Goal: Task Accomplishment & Management: Use online tool/utility

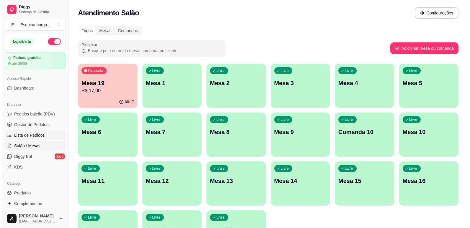
scroll to position [89, 0]
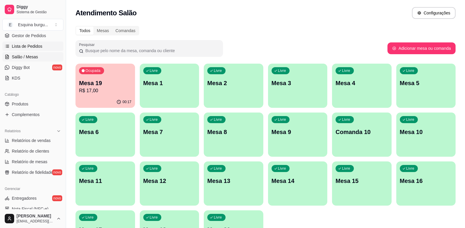
click at [34, 47] on span "Lista de Pedidos" at bounding box center [27, 46] width 31 height 6
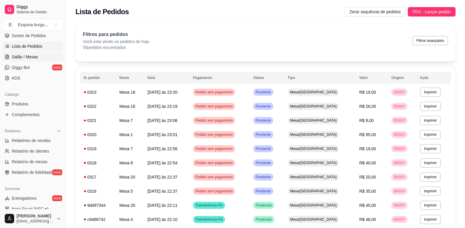
click at [33, 57] on span "Salão / Mesas" at bounding box center [25, 57] width 26 height 6
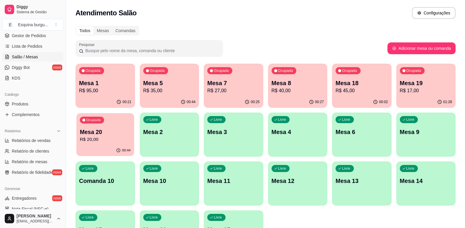
click at [114, 133] on p "Mesa 20" at bounding box center [105, 132] width 51 height 8
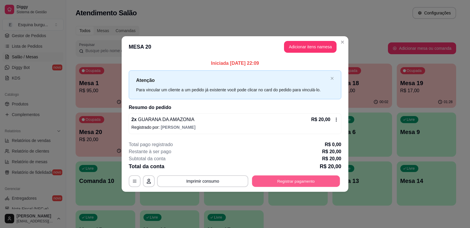
click at [302, 180] on button "Registrar pagamento" at bounding box center [296, 182] width 88 height 12
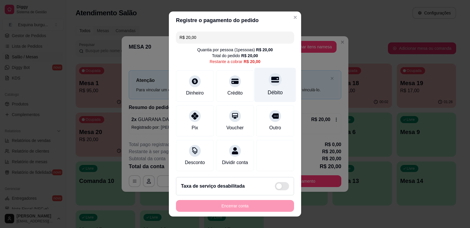
click at [268, 82] on div at bounding box center [274, 79] width 13 height 13
type input "R$ 0,00"
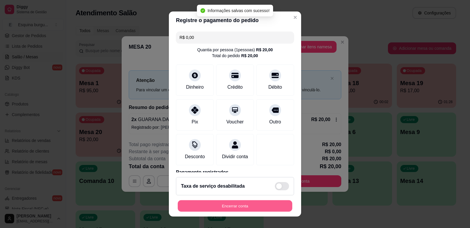
click at [255, 205] on button "Encerrar conta" at bounding box center [235, 207] width 114 height 12
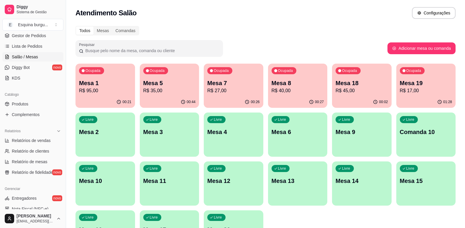
click at [412, 93] on p "R$ 17,00" at bounding box center [426, 90] width 53 height 7
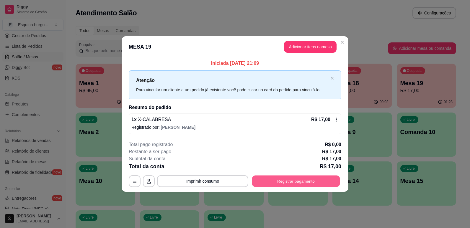
click at [324, 177] on button "Registrar pagamento" at bounding box center [296, 182] width 88 height 12
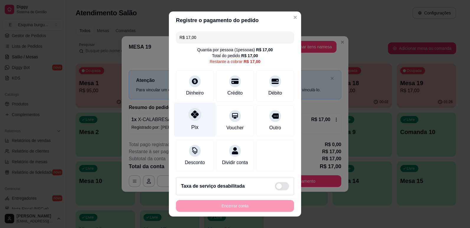
click at [191, 118] on icon at bounding box center [195, 115] width 8 height 8
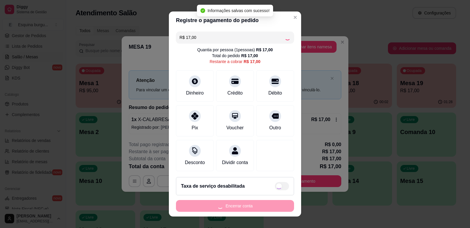
type input "R$ 0,00"
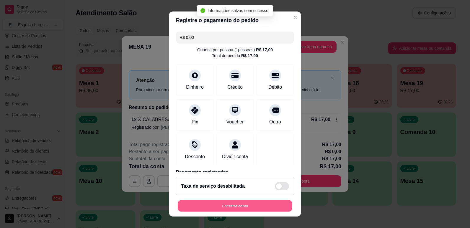
click at [232, 203] on button "Encerrar conta" at bounding box center [235, 207] width 114 height 12
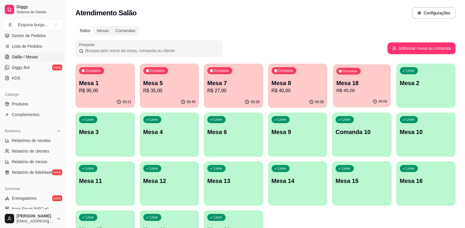
click at [357, 99] on div "00:03" at bounding box center [362, 101] width 58 height 11
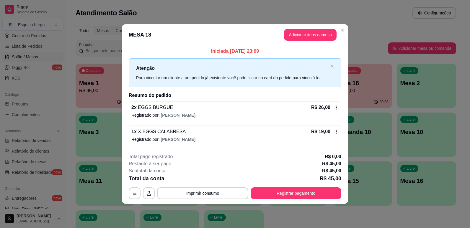
click at [337, 133] on icon at bounding box center [336, 131] width 5 height 5
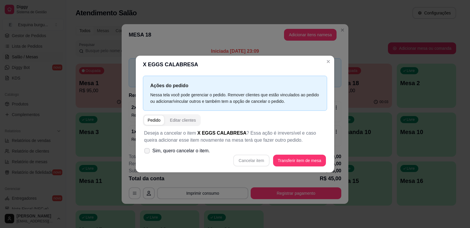
click at [147, 148] on span at bounding box center [147, 151] width 6 height 6
click at [147, 152] on input "Sim, quero cancelar o item." at bounding box center [146, 154] width 4 height 4
checkbox input "true"
click at [251, 159] on button "Cancelar item" at bounding box center [251, 161] width 35 height 12
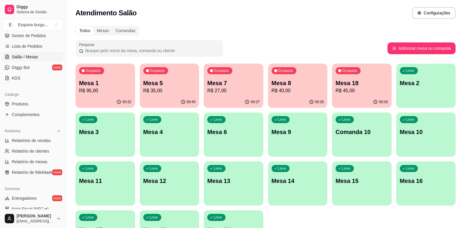
click at [313, 87] on p "Mesa 8" at bounding box center [298, 83] width 53 height 8
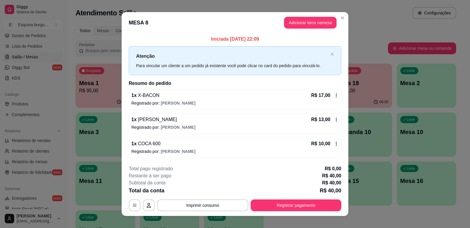
scroll to position [7, 0]
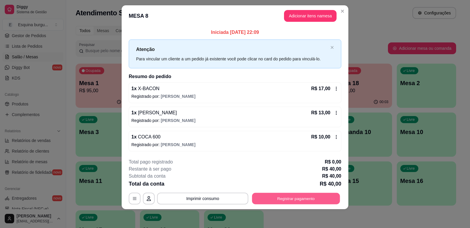
click at [317, 194] on button "Registrar pagamento" at bounding box center [296, 199] width 88 height 12
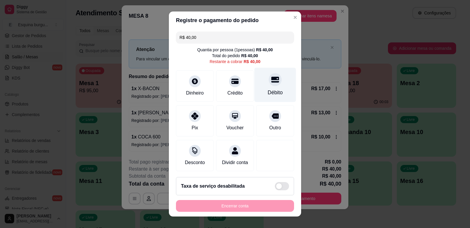
click at [268, 90] on div "Débito" at bounding box center [275, 93] width 15 height 8
type input "R$ 0,00"
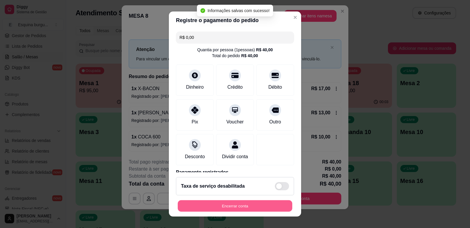
click at [266, 206] on button "Encerrar conta" at bounding box center [235, 207] width 114 height 12
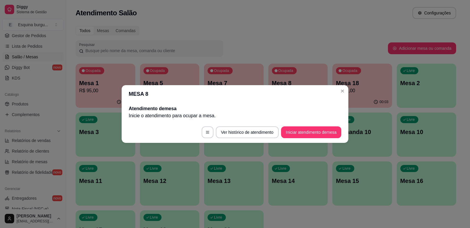
scroll to position [0, 0]
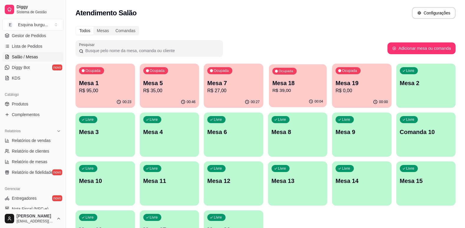
click at [306, 90] on p "R$ 39,00" at bounding box center [297, 90] width 51 height 7
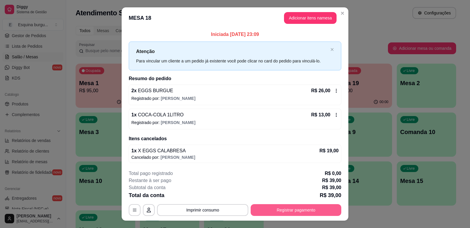
click at [330, 209] on button "Registrar pagamento" at bounding box center [295, 210] width 91 height 12
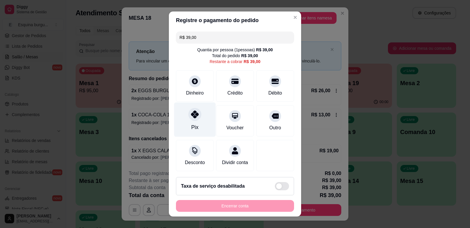
click at [198, 116] on div "Pix" at bounding box center [195, 119] width 42 height 35
type input "R$ 0,00"
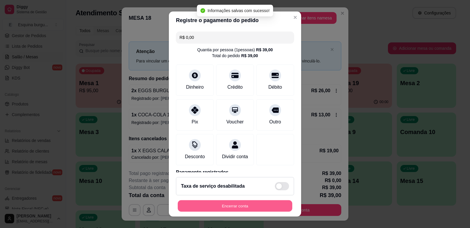
click at [251, 206] on button "Encerrar conta" at bounding box center [235, 207] width 114 height 12
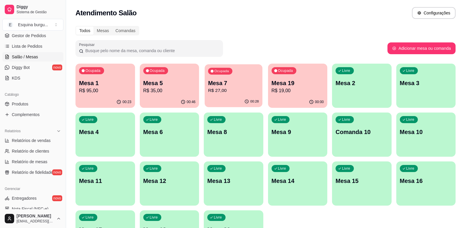
click at [231, 86] on p "Mesa 7" at bounding box center [233, 83] width 51 height 8
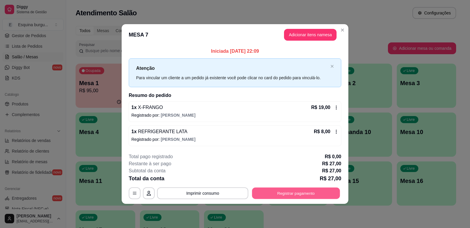
click at [303, 196] on button "Registrar pagamento" at bounding box center [296, 194] width 88 height 12
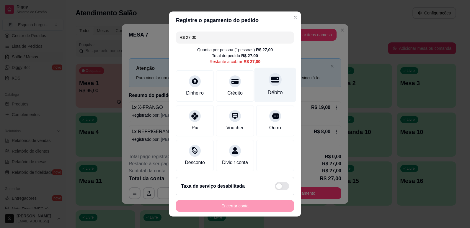
click at [270, 92] on div "Débito" at bounding box center [275, 93] width 15 height 8
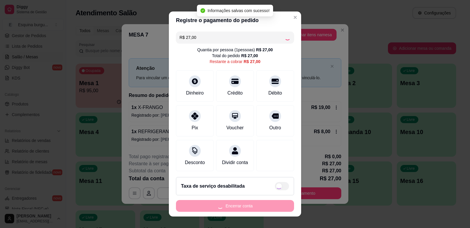
type input "R$ 0,00"
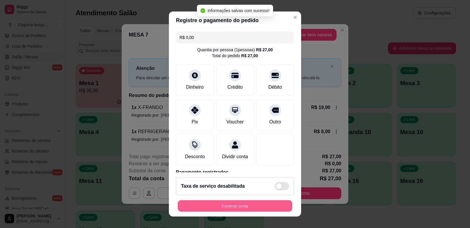
click at [262, 209] on button "Encerrar conta" at bounding box center [235, 207] width 114 height 12
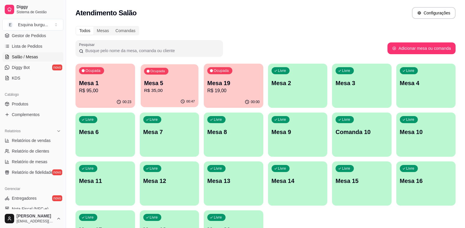
click at [152, 95] on div "Ocupada Mesa 5 R$ 35,00" at bounding box center [170, 80] width 58 height 32
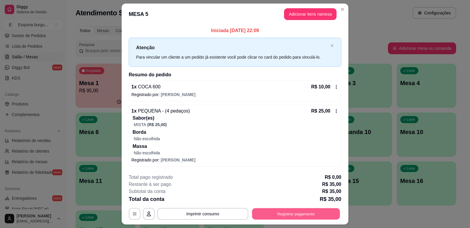
click at [278, 214] on button "Registrar pagamento" at bounding box center [296, 214] width 88 height 12
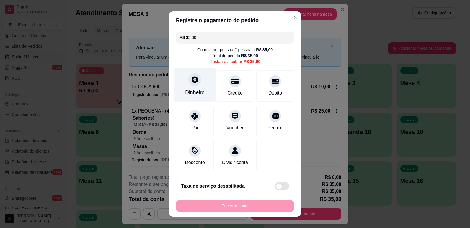
click at [196, 89] on div "Dinheiro" at bounding box center [194, 93] width 19 height 8
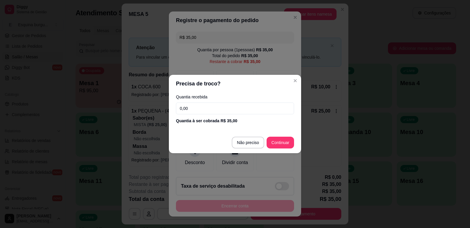
click at [207, 111] on input "0,00" at bounding box center [235, 109] width 118 height 12
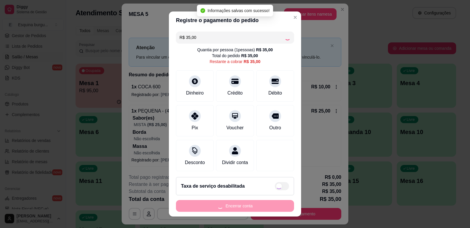
type input "R$ 0,00"
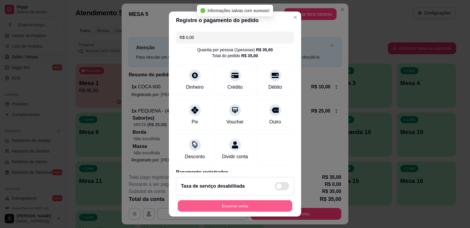
click at [266, 206] on button "Encerrar conta" at bounding box center [235, 207] width 114 height 12
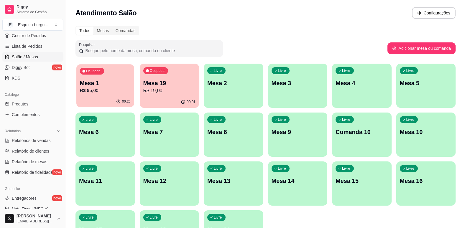
click at [105, 97] on div "00:23" at bounding box center [105, 101] width 58 height 11
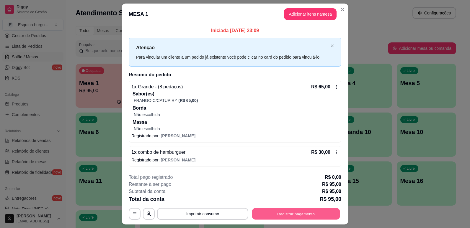
click at [311, 213] on button "Registrar pagamento" at bounding box center [296, 214] width 88 height 12
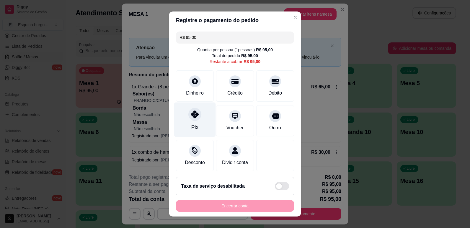
click at [199, 109] on div "Pix" at bounding box center [195, 119] width 42 height 35
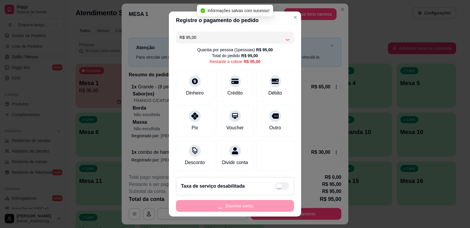
type input "R$ 0,00"
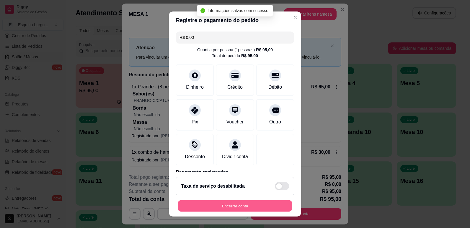
click at [258, 201] on button "Encerrar conta" at bounding box center [235, 207] width 114 height 12
click at [264, 207] on button "Encerrar conta" at bounding box center [235, 207] width 114 height 12
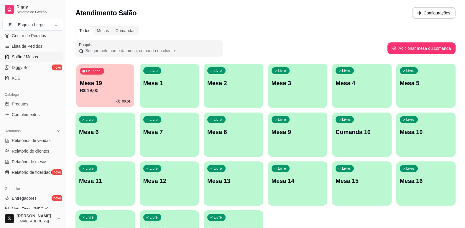
click at [127, 96] on div "00:01" at bounding box center [105, 101] width 58 height 11
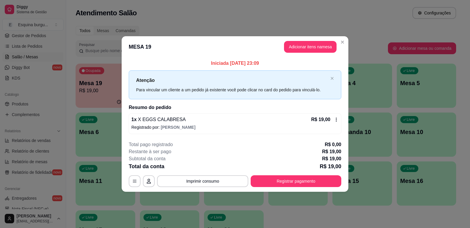
click at [205, 105] on h2 "Resumo do pedido" at bounding box center [235, 107] width 212 height 7
click at [320, 48] on button "Adicionar itens na mesa" at bounding box center [310, 47] width 51 height 12
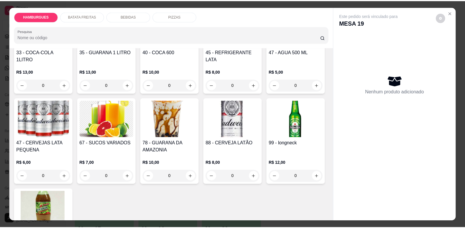
scroll to position [767, 0]
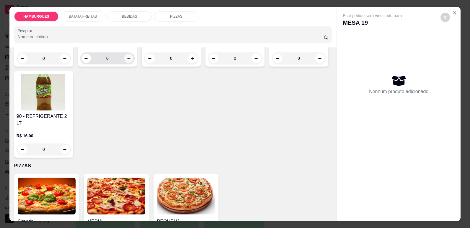
click at [131, 61] on icon "increase-product-quantity" at bounding box center [129, 58] width 4 height 4
type input "1"
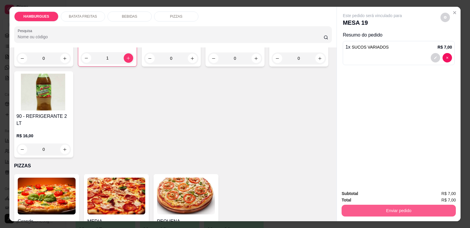
click at [353, 209] on button "Enviar pedido" at bounding box center [398, 211] width 114 height 12
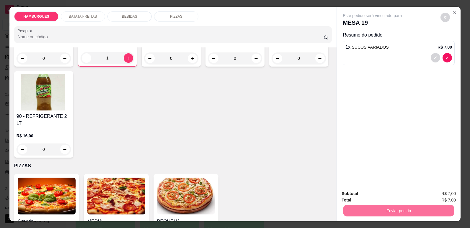
click at [409, 194] on button "Registrar cliente" at bounding box center [401, 196] width 38 height 11
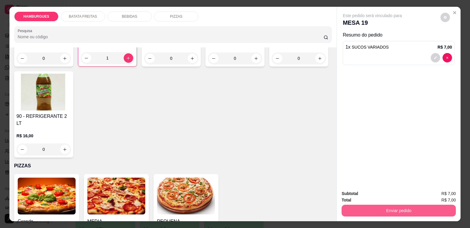
click at [416, 210] on button "Enviar pedido" at bounding box center [398, 211] width 114 height 12
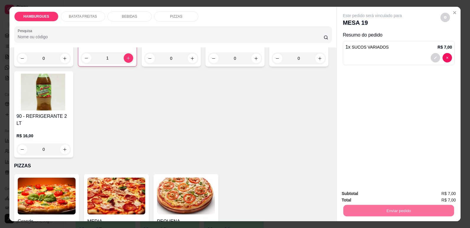
click at [452, 194] on button "Enviar pedido" at bounding box center [440, 196] width 32 height 11
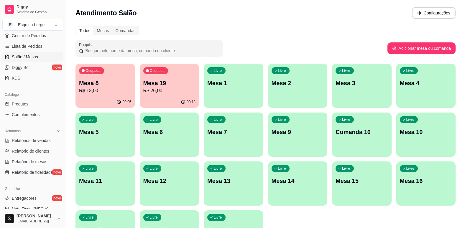
scroll to position [50, 0]
